Goal: Communication & Community: Ask a question

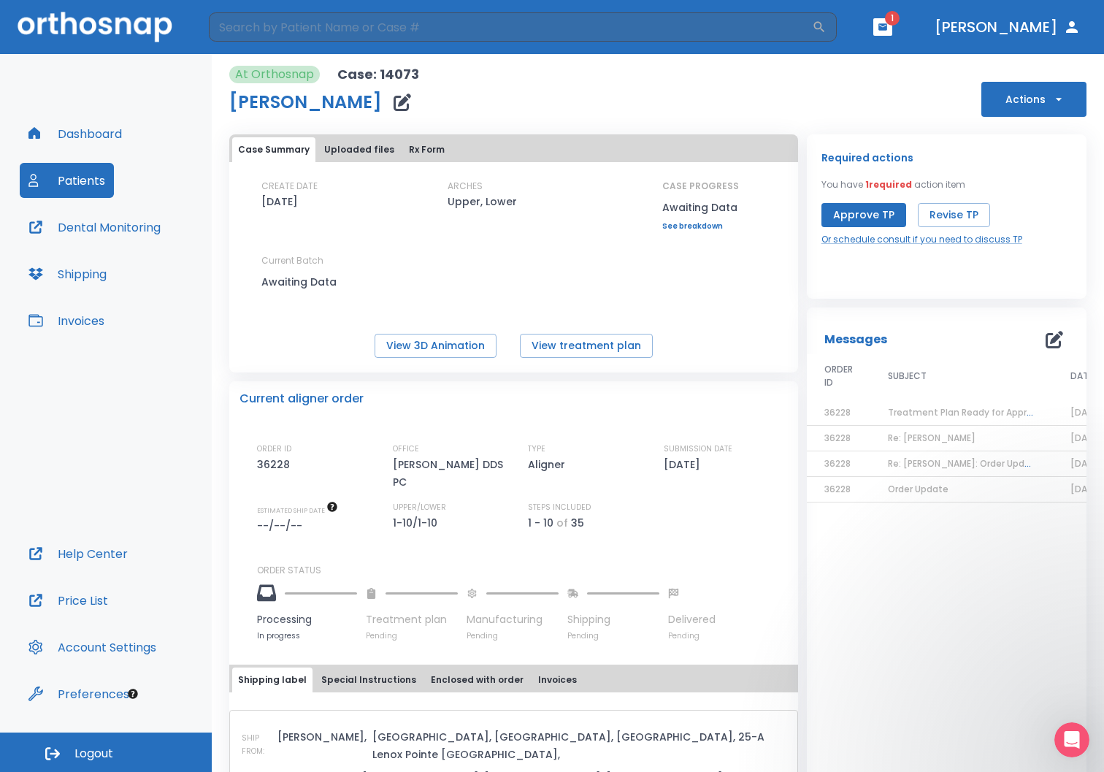
click at [887, 28] on icon "button" at bounding box center [882, 26] width 9 height 7
click at [887, 61] on span "1" at bounding box center [880, 60] width 29 height 20
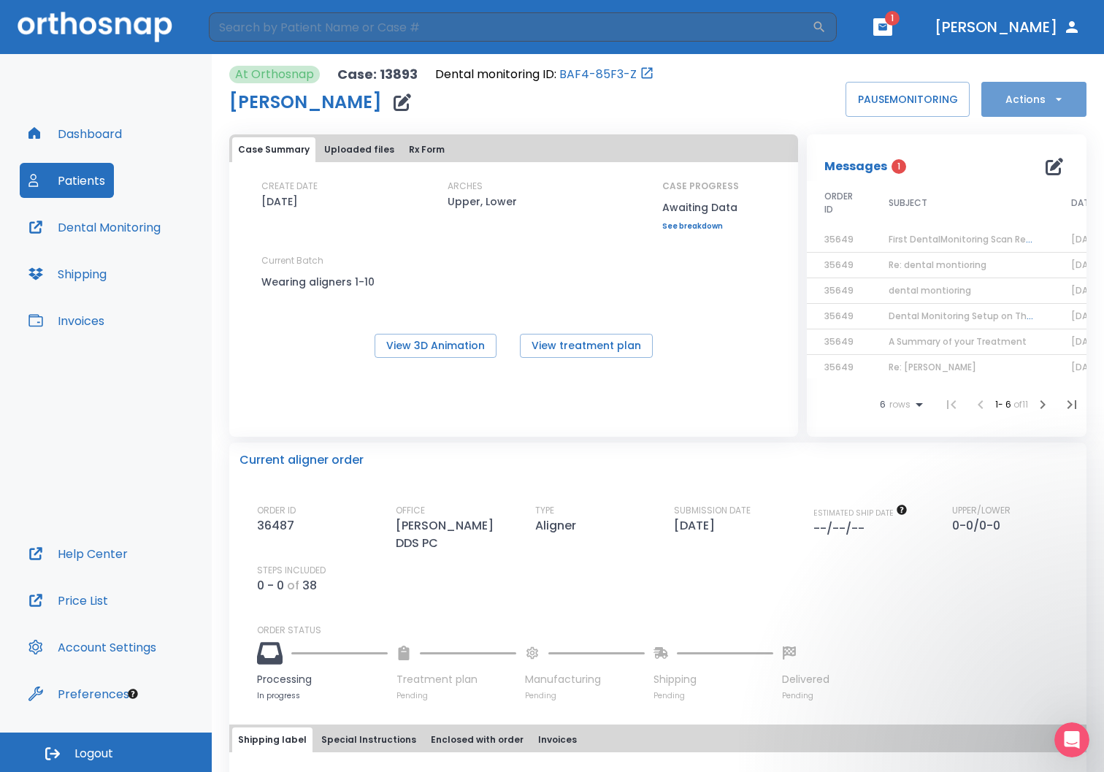
click at [1023, 104] on button "Actions" at bounding box center [1033, 99] width 105 height 35
click at [1023, 104] on div at bounding box center [552, 386] width 1104 height 772
click at [1048, 164] on icon "button" at bounding box center [1054, 167] width 18 height 18
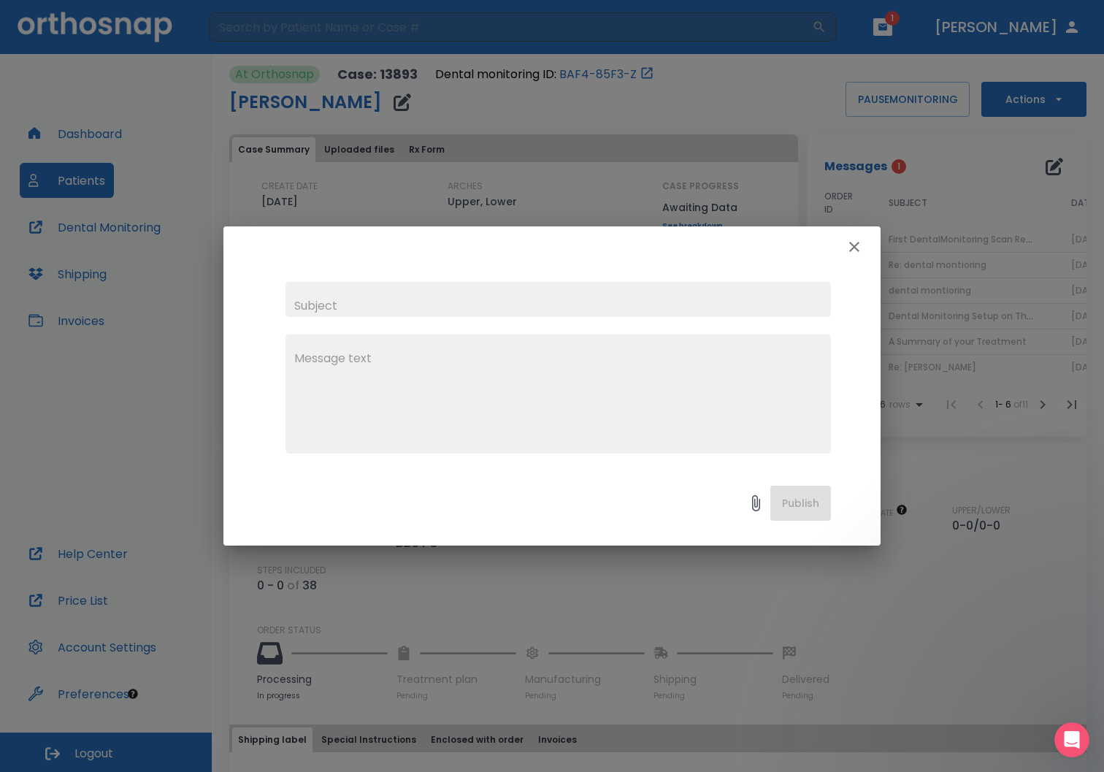
click at [478, 312] on input "text" at bounding box center [557, 299] width 545 height 35
type input "[PERSON_NAME]"
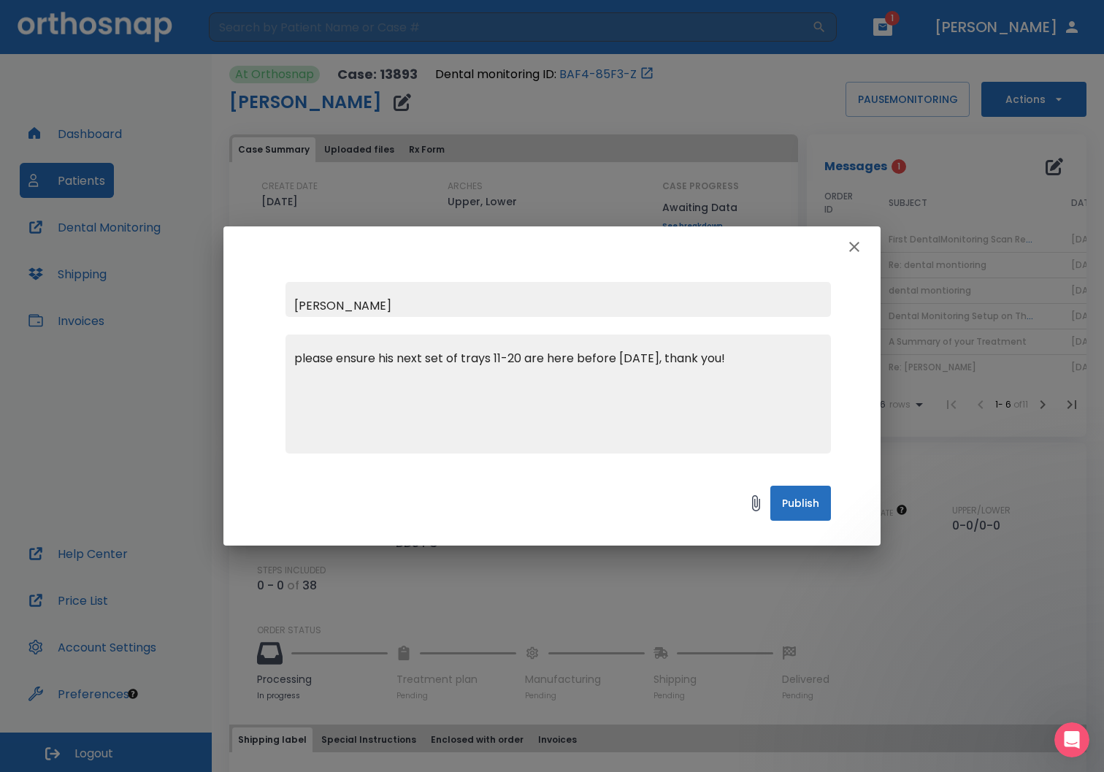
type textarea "please ensure his next set of trays 11-20 are here before [DATE], thank you!"
click at [816, 506] on button "Publish" at bounding box center [800, 502] width 61 height 35
